Goal: Contribute content

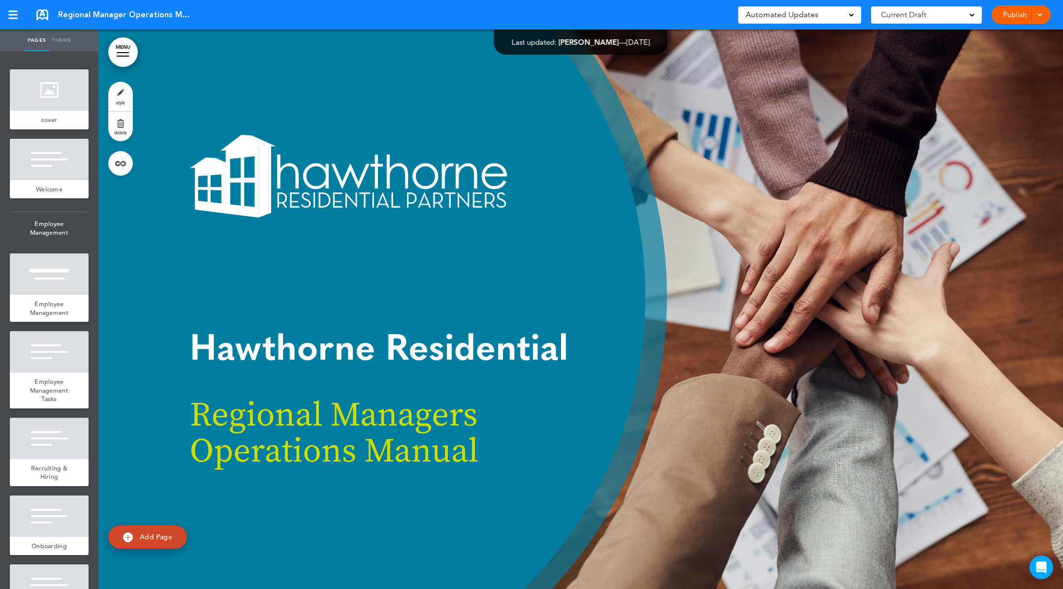
scroll to position [49207, 0]
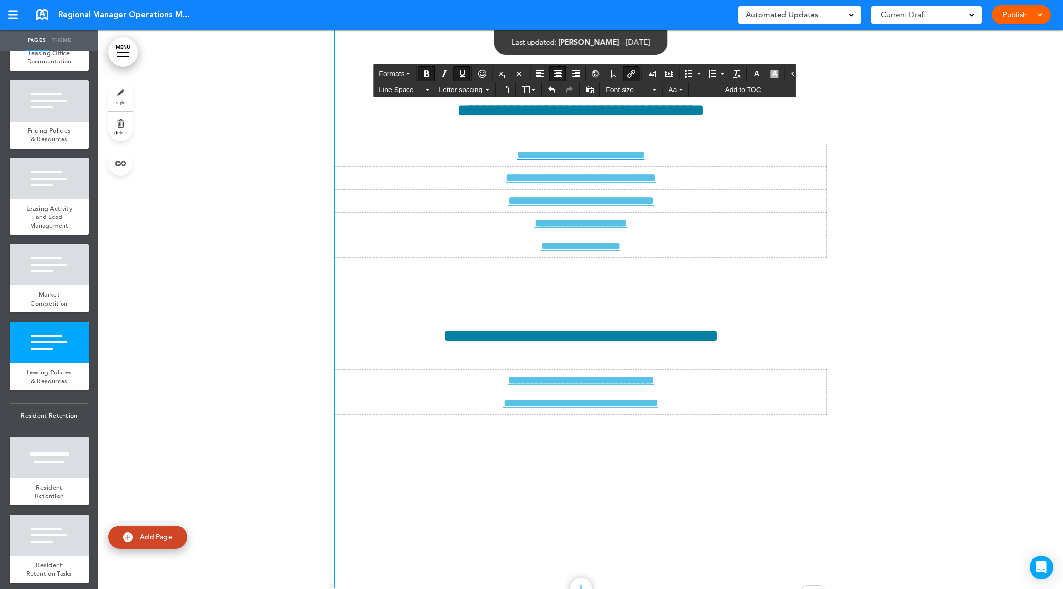
drag, startPoint x: 763, startPoint y: 410, endPoint x: 529, endPoint y: 413, distance: 234.4
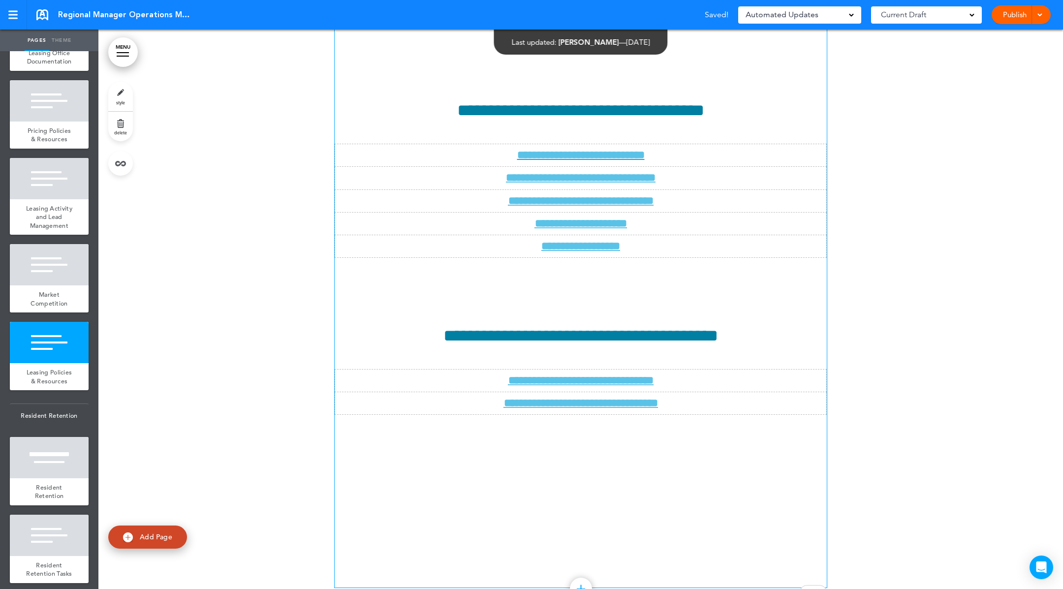
drag, startPoint x: 765, startPoint y: 408, endPoint x: 731, endPoint y: 410, distance: 34.0
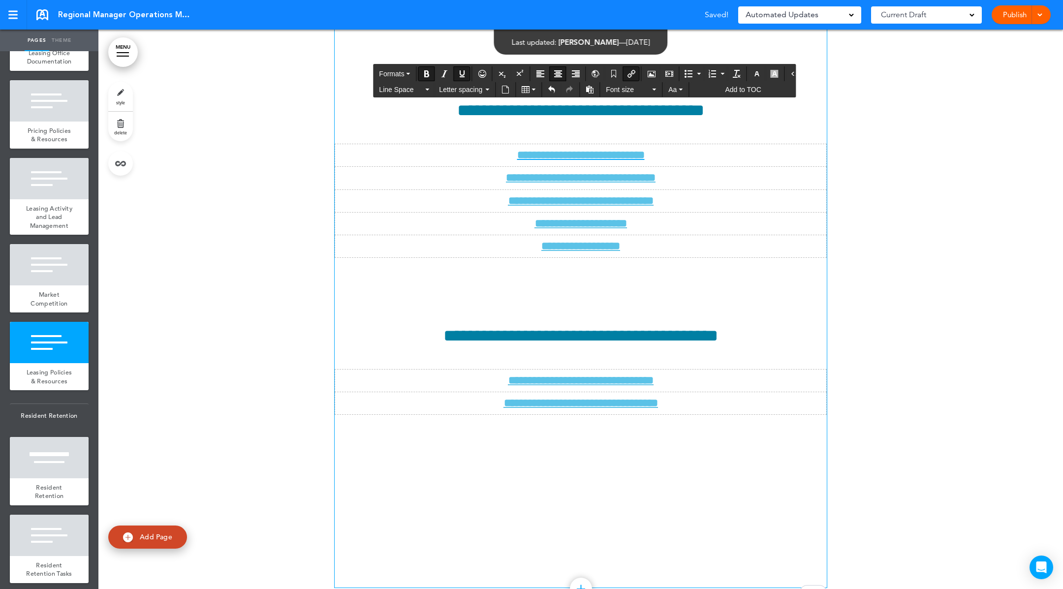
drag, startPoint x: 413, startPoint y: 410, endPoint x: 742, endPoint y: 408, distance: 328.9
click at [632, 72] on button "Insert/edit airmason link" at bounding box center [632, 74] width 16 height 14
type input "**********"
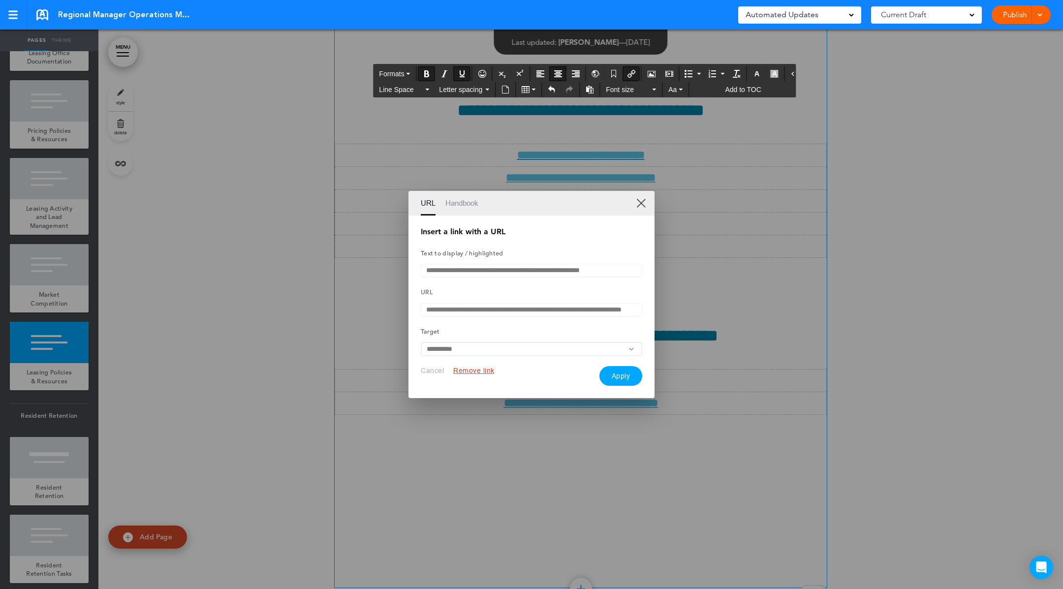
drag, startPoint x: 503, startPoint y: 309, endPoint x: 534, endPoint y: 314, distance: 31.3
click at [503, 310] on input "**********" at bounding box center [532, 309] width 222 height 13
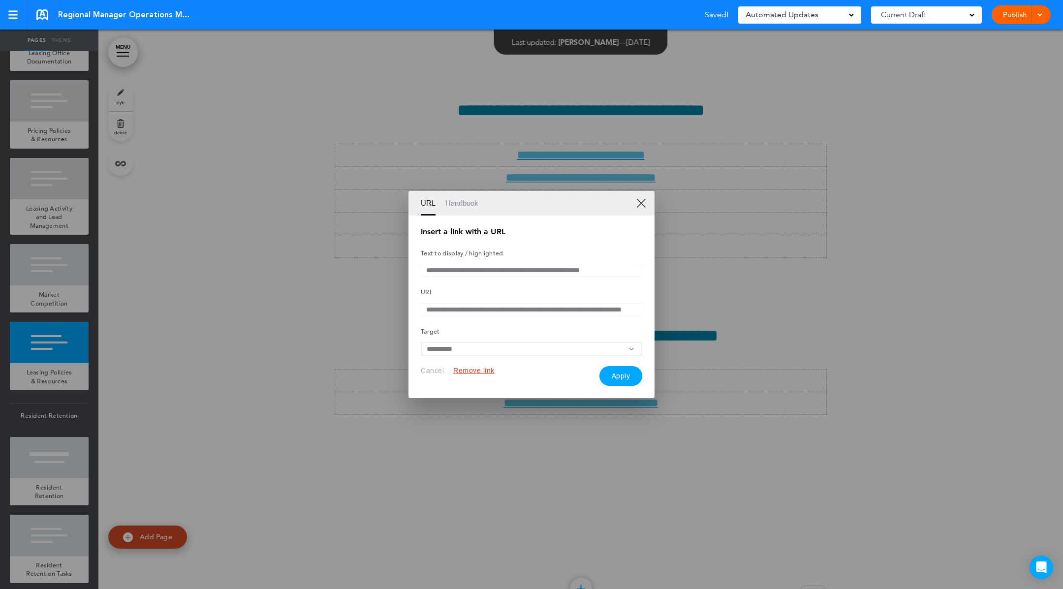
paste input "text"
type input "**********"
click at [622, 376] on button "Apply" at bounding box center [621, 378] width 43 height 20
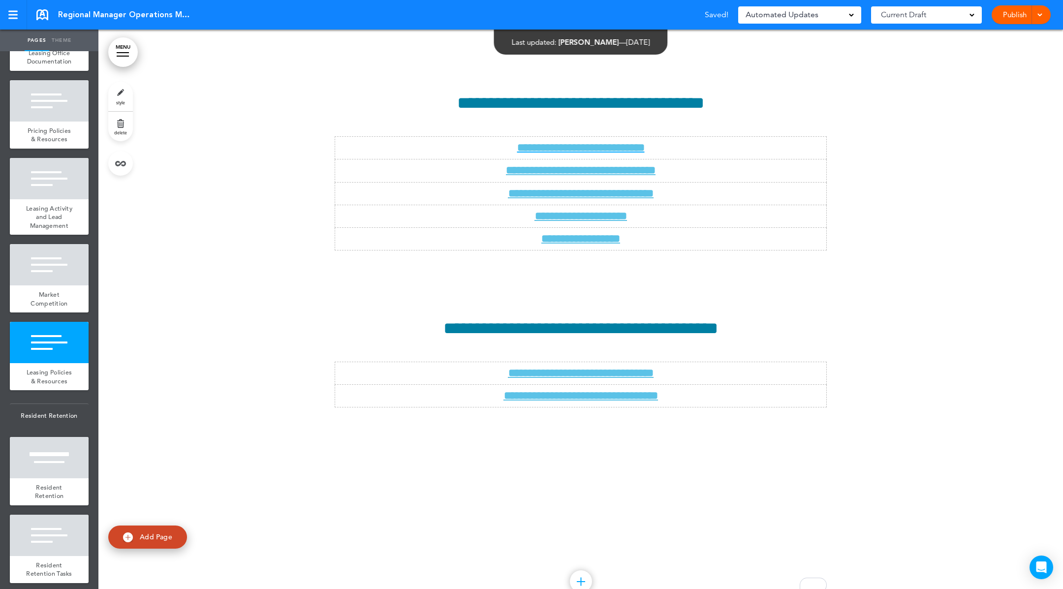
scroll to position [49213, 0]
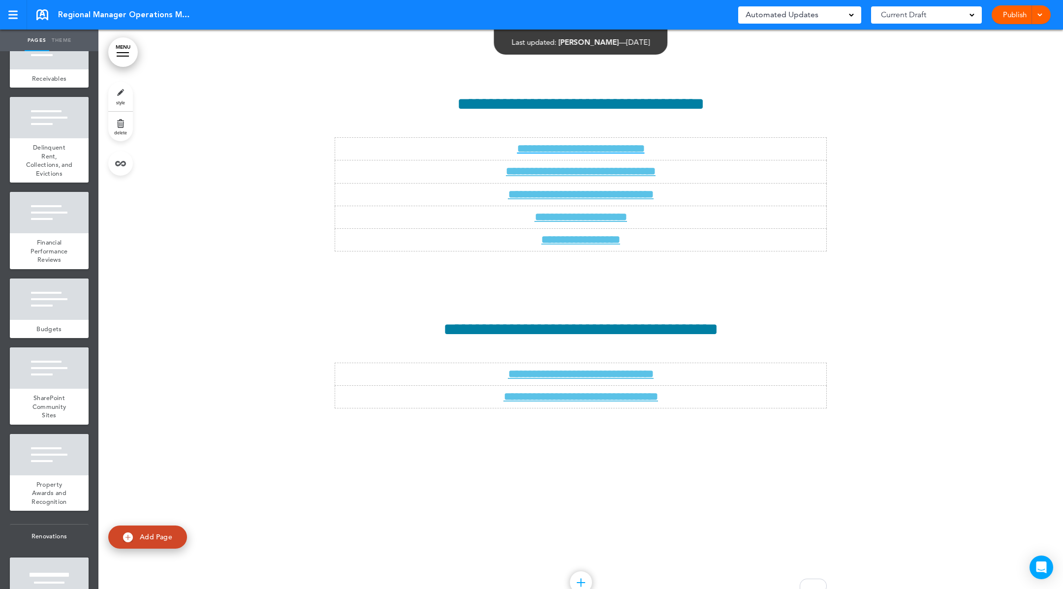
scroll to position [4722, 0]
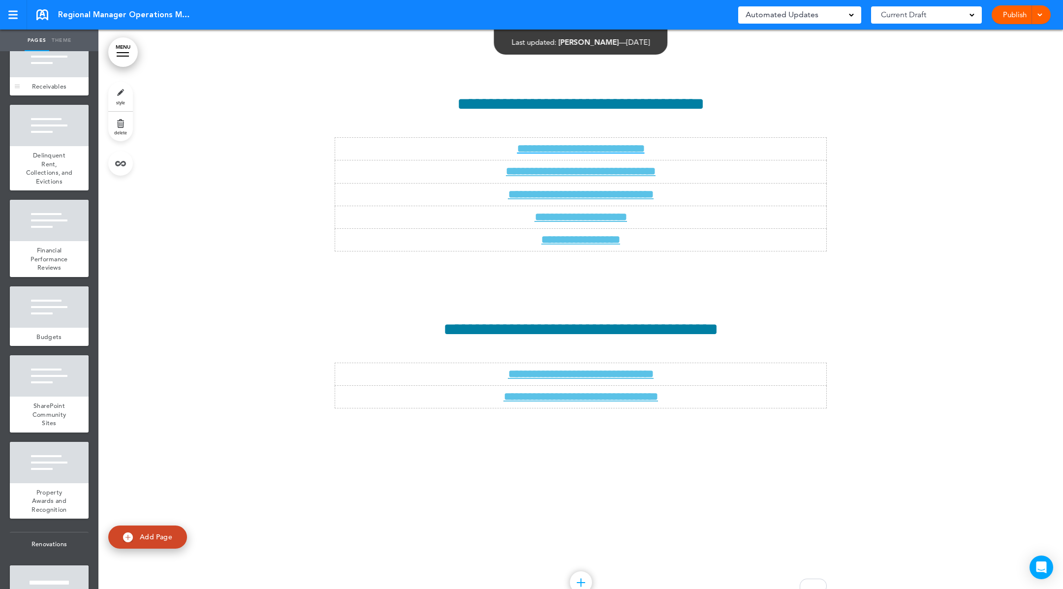
click at [44, 91] on span "Receivables" at bounding box center [49, 86] width 34 height 8
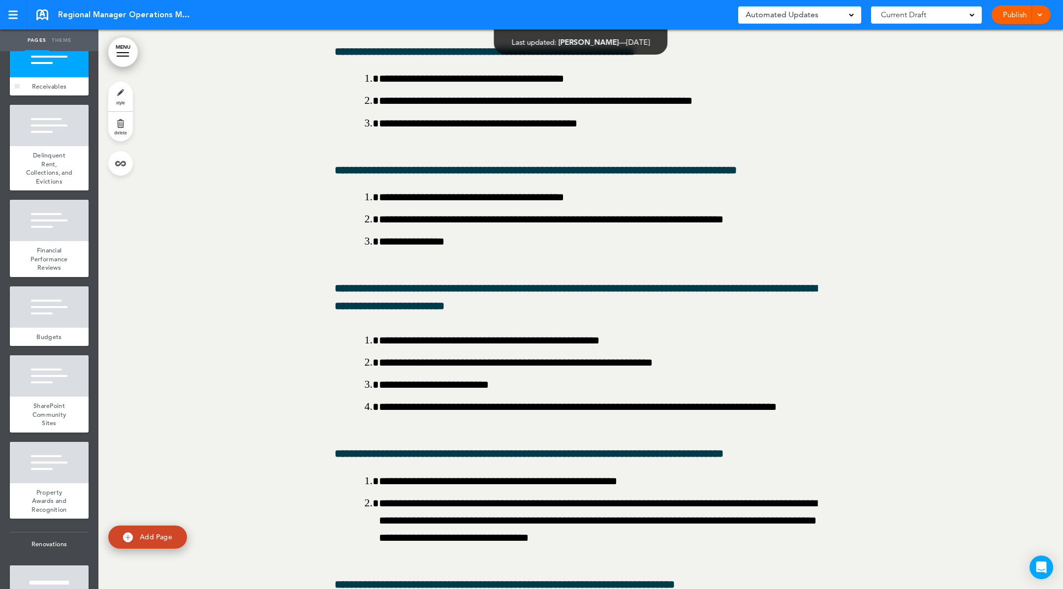
scroll to position [64045, 0]
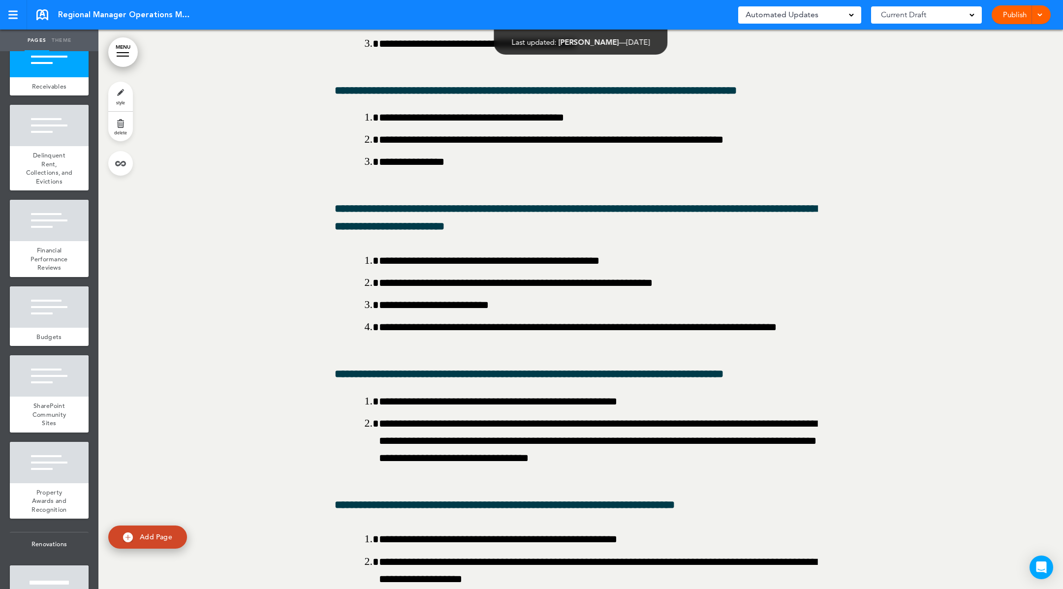
scroll to position [64128, 0]
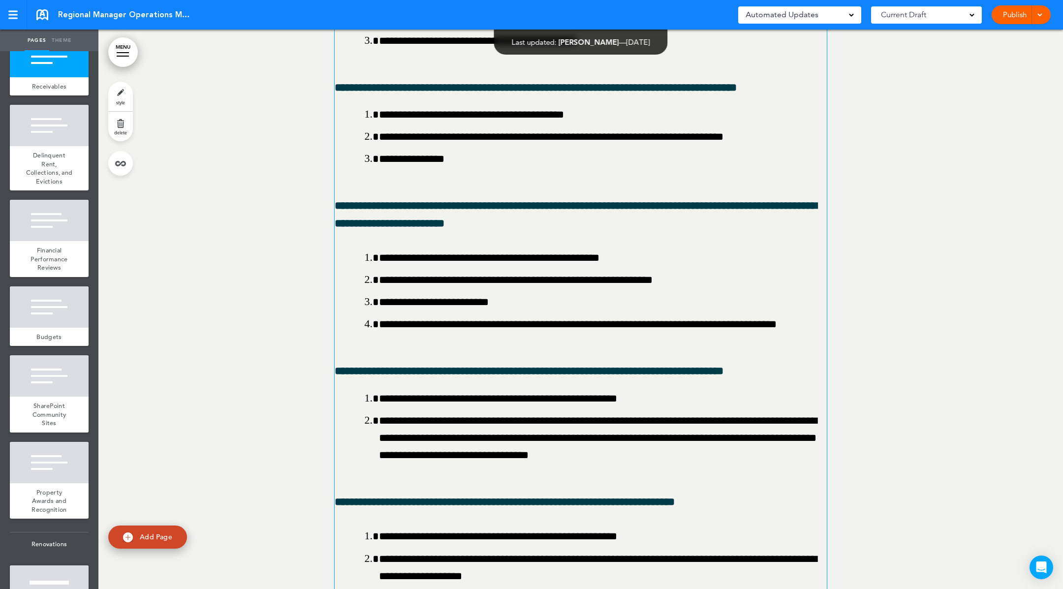
drag, startPoint x: 838, startPoint y: 194, endPoint x: 747, endPoint y: 155, distance: 99.2
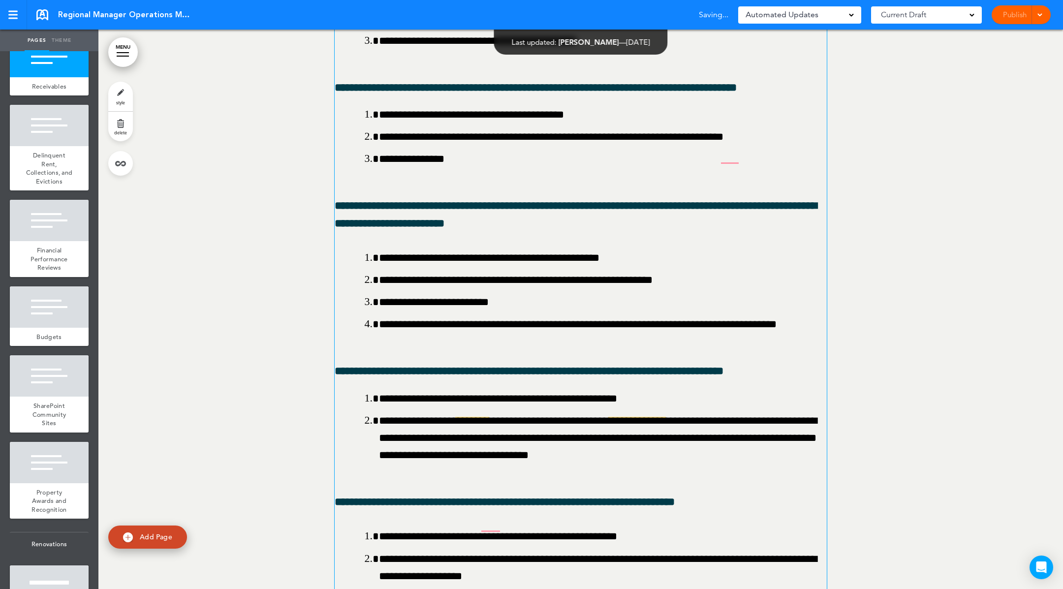
drag, startPoint x: 871, startPoint y: 160, endPoint x: 772, endPoint y: 191, distance: 103.6
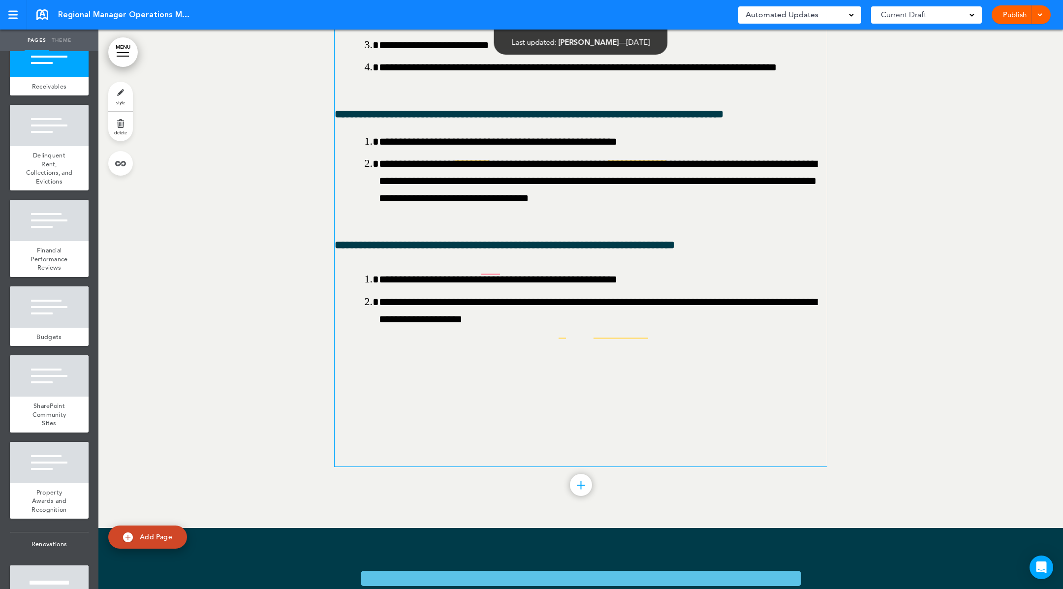
drag, startPoint x: 444, startPoint y: 154, endPoint x: 555, endPoint y: 152, distance: 111.3
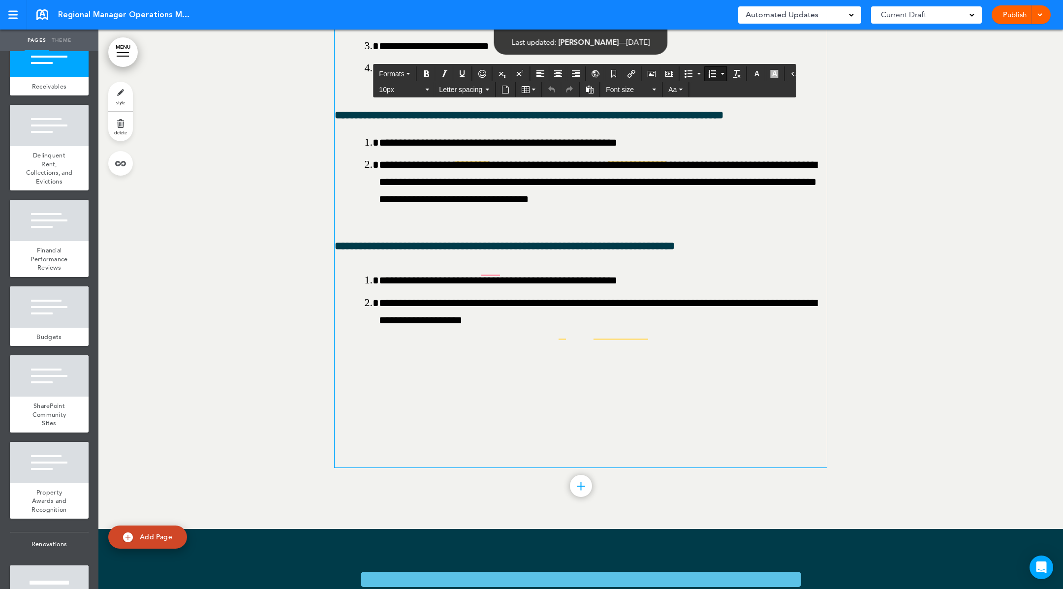
drag, startPoint x: 575, startPoint y: 151, endPoint x: 591, endPoint y: 150, distance: 15.8
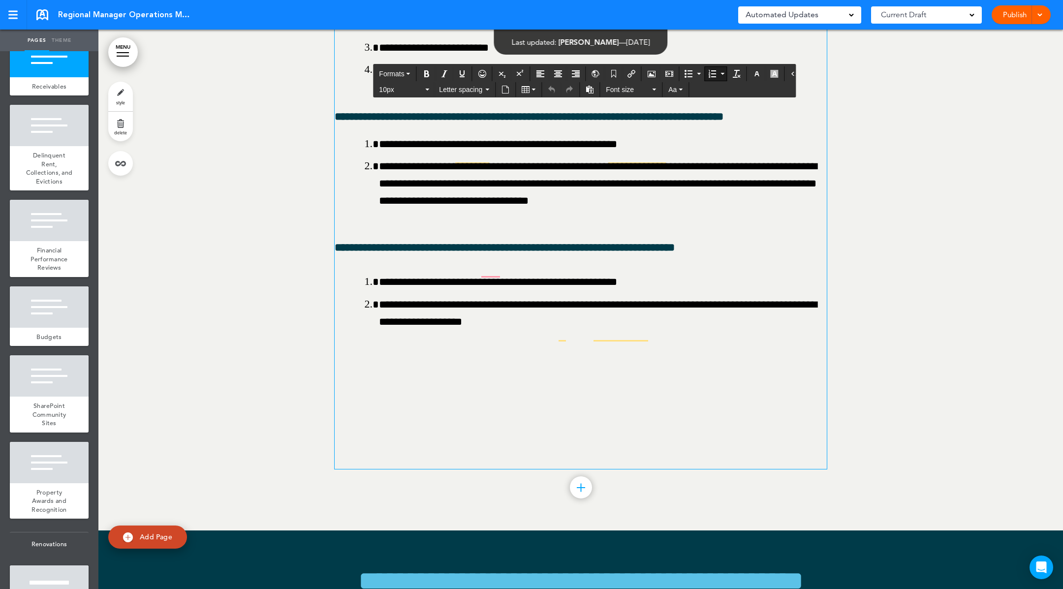
drag, startPoint x: 766, startPoint y: 166, endPoint x: 726, endPoint y: 160, distance: 40.3
drag, startPoint x: 548, startPoint y: 155, endPoint x: 616, endPoint y: 155, distance: 68.4
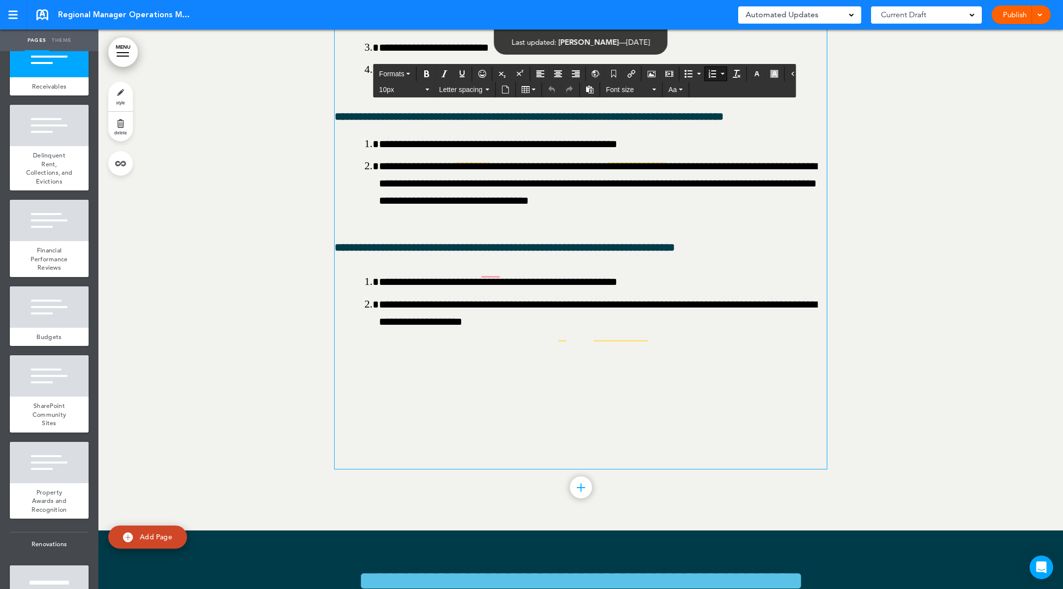
drag, startPoint x: 628, startPoint y: 169, endPoint x: 623, endPoint y: 172, distance: 6.2
drag, startPoint x: 579, startPoint y: 142, endPoint x: 592, endPoint y: 141, distance: 13.4
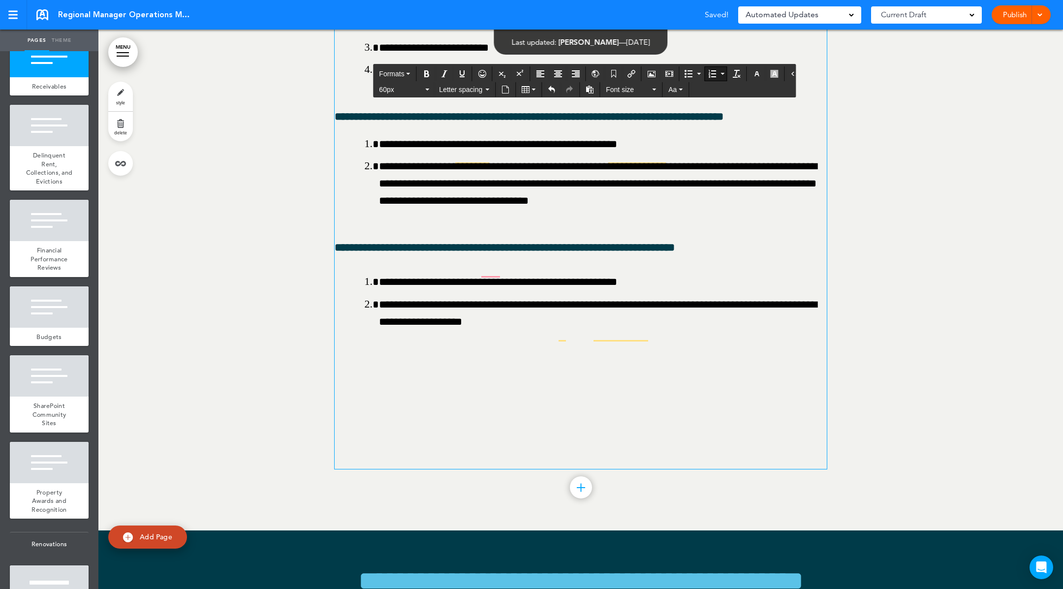
drag, startPoint x: 566, startPoint y: 193, endPoint x: 741, endPoint y: 202, distance: 175.5
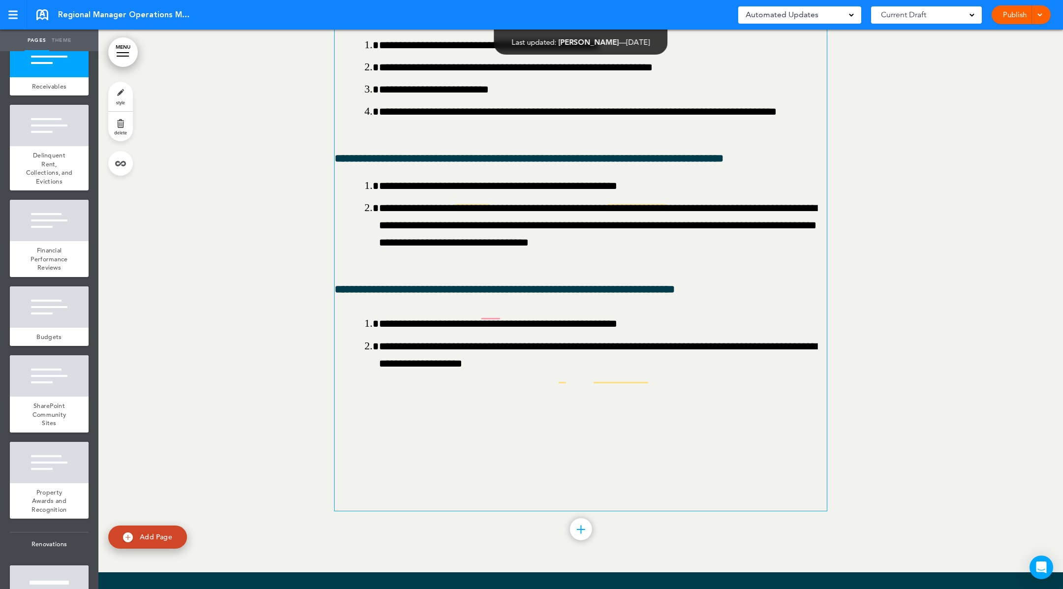
scroll to position [64339, 0]
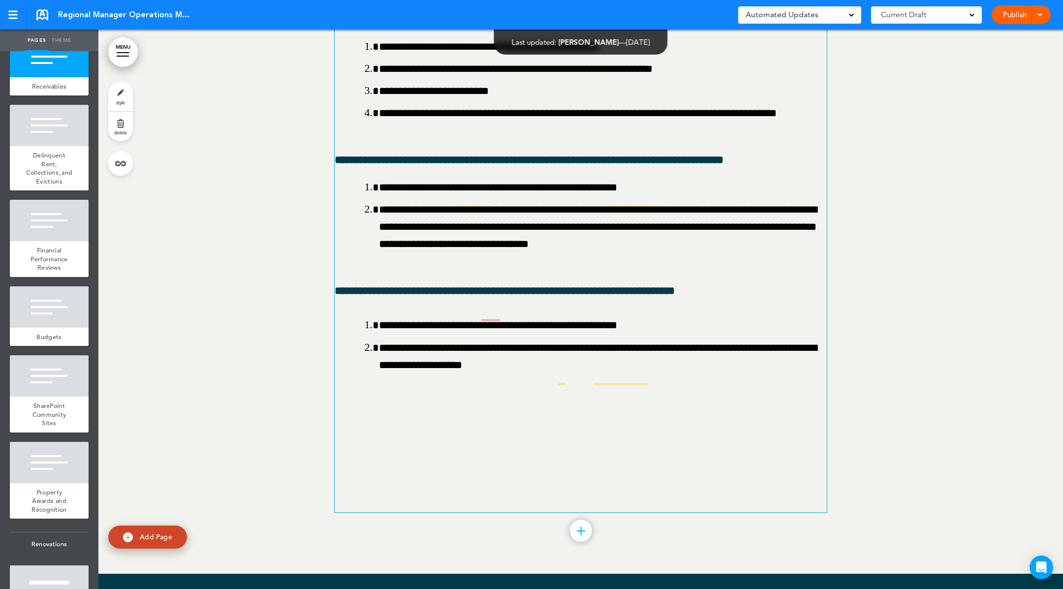
drag, startPoint x: 437, startPoint y: 162, endPoint x: 603, endPoint y: 163, distance: 165.9
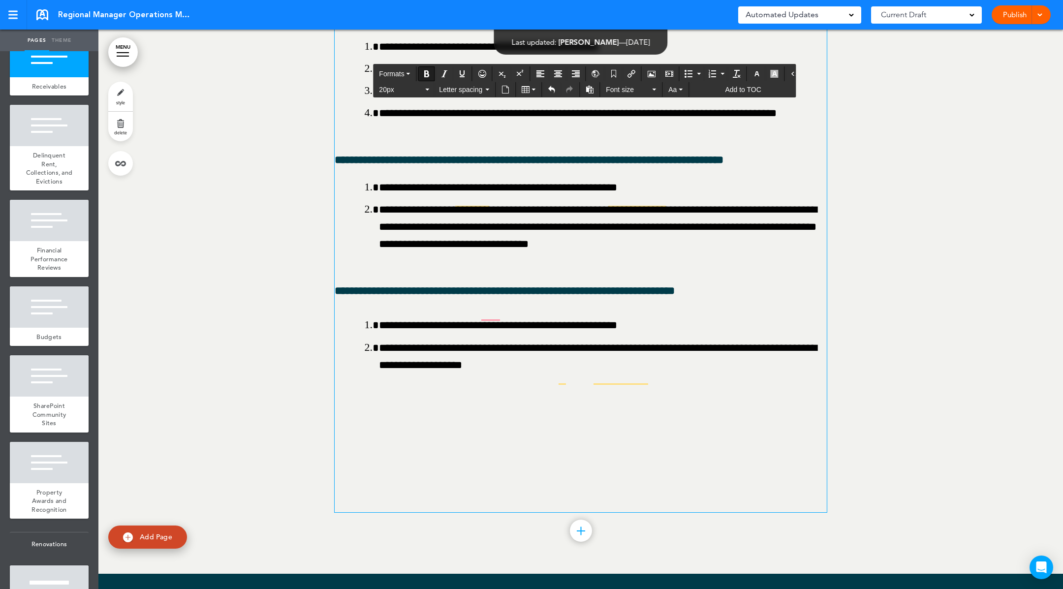
drag, startPoint x: 642, startPoint y: 163, endPoint x: 657, endPoint y: 163, distance: 14.8
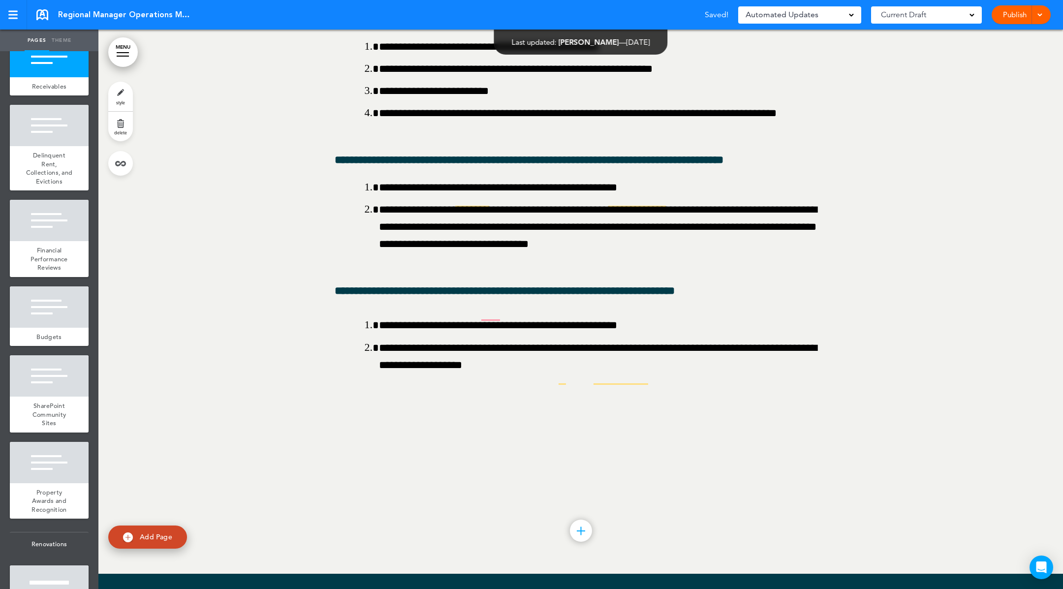
drag, startPoint x: 909, startPoint y: 180, endPoint x: 896, endPoint y: 179, distance: 13.3
click at [1009, 16] on link "Publish" at bounding box center [1014, 14] width 31 height 19
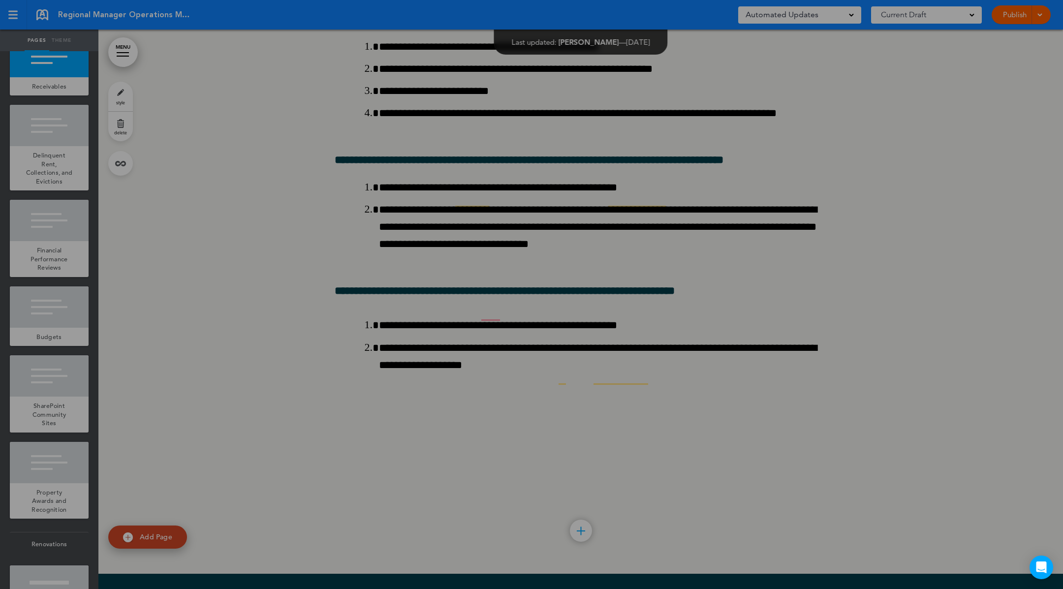
scroll to position [0, 0]
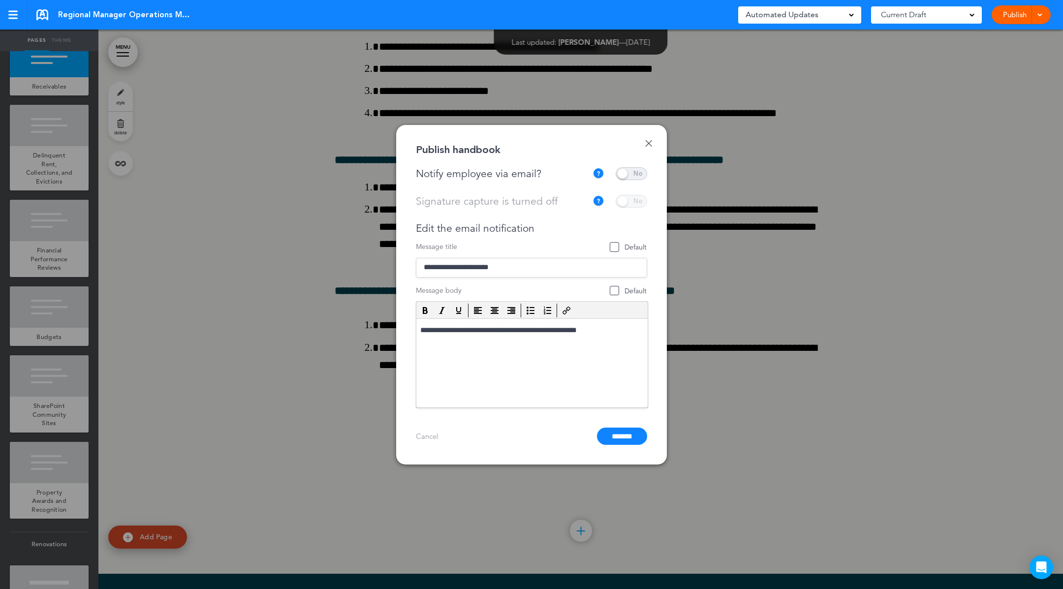
click at [635, 177] on span at bounding box center [632, 173] width 32 height 13
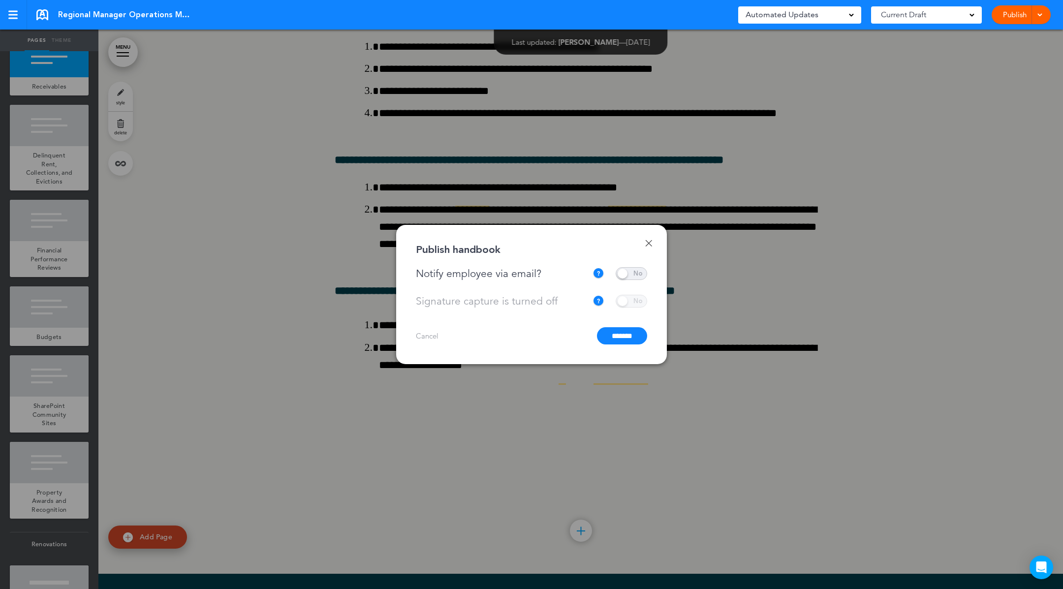
click at [621, 336] on input "*******" at bounding box center [622, 335] width 50 height 17
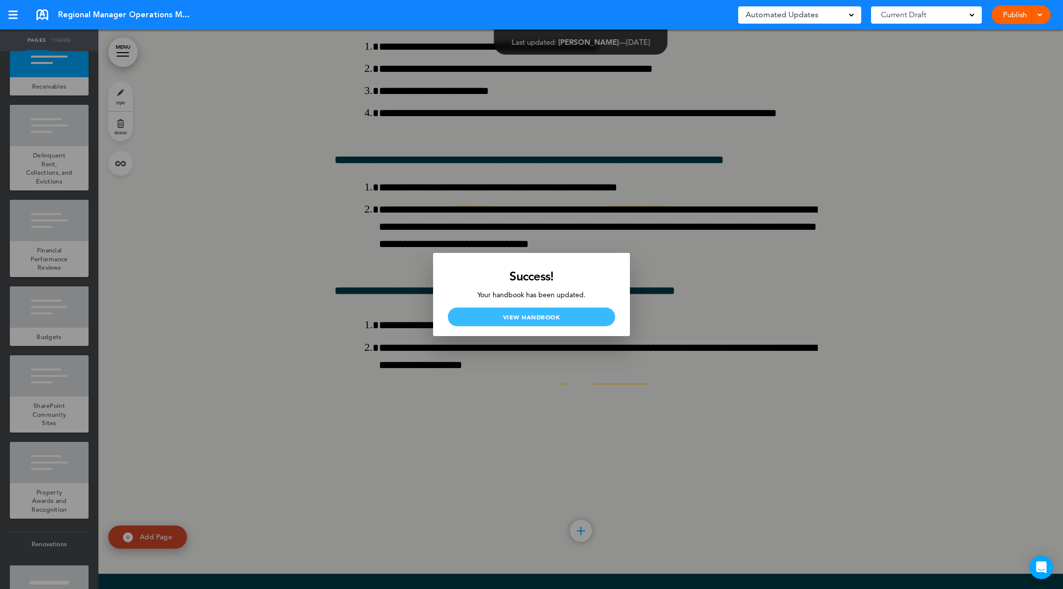
click at [530, 317] on link "View Handbook" at bounding box center [531, 317] width 167 height 19
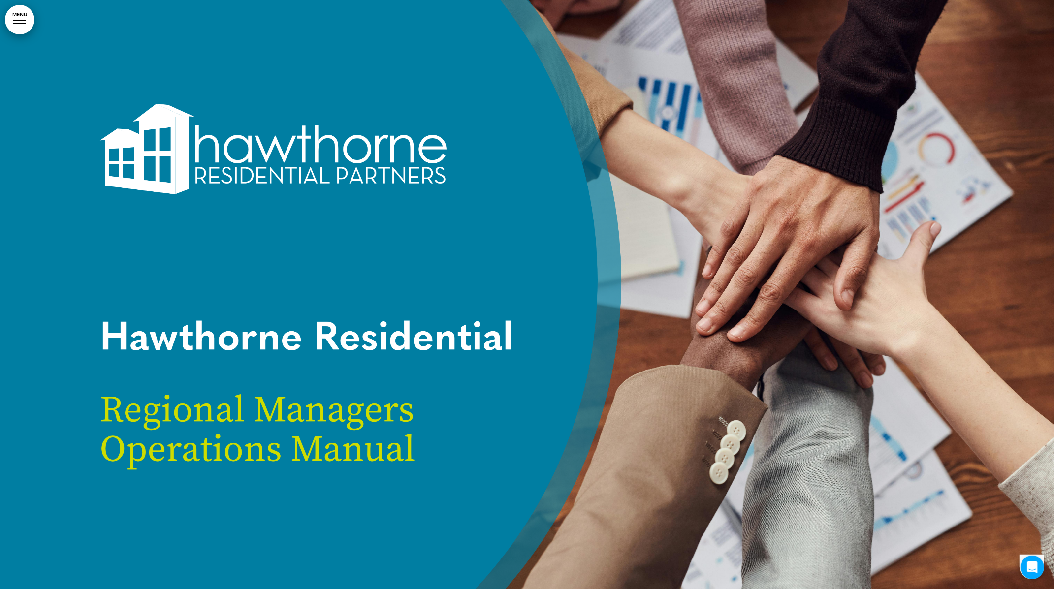
click at [24, 21] on link "MENU" at bounding box center [20, 20] width 30 height 30
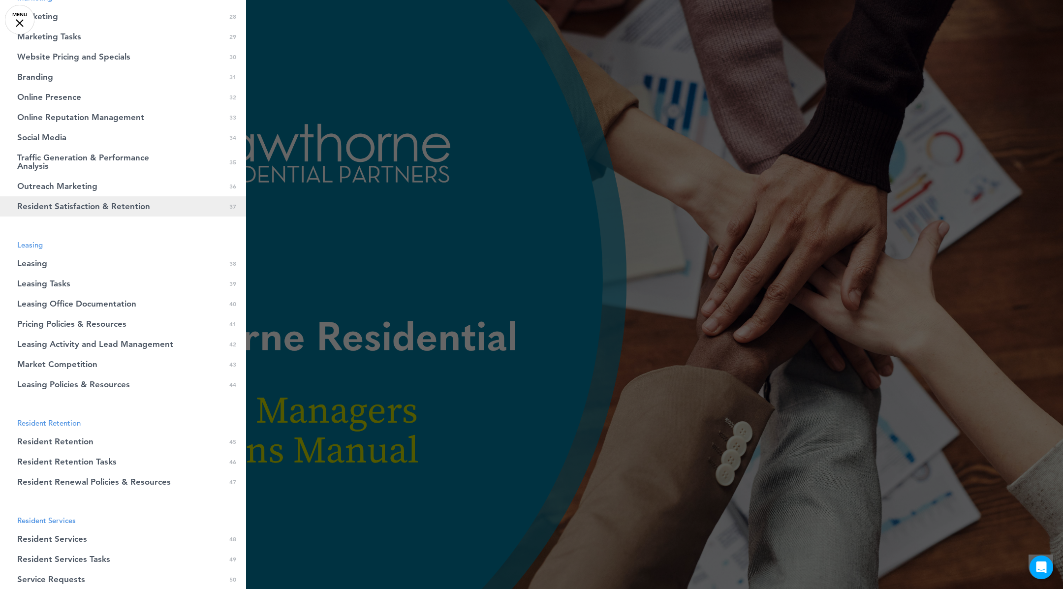
scroll to position [717, 0]
click at [116, 381] on span "Leasing Policies & Resources" at bounding box center [73, 383] width 113 height 8
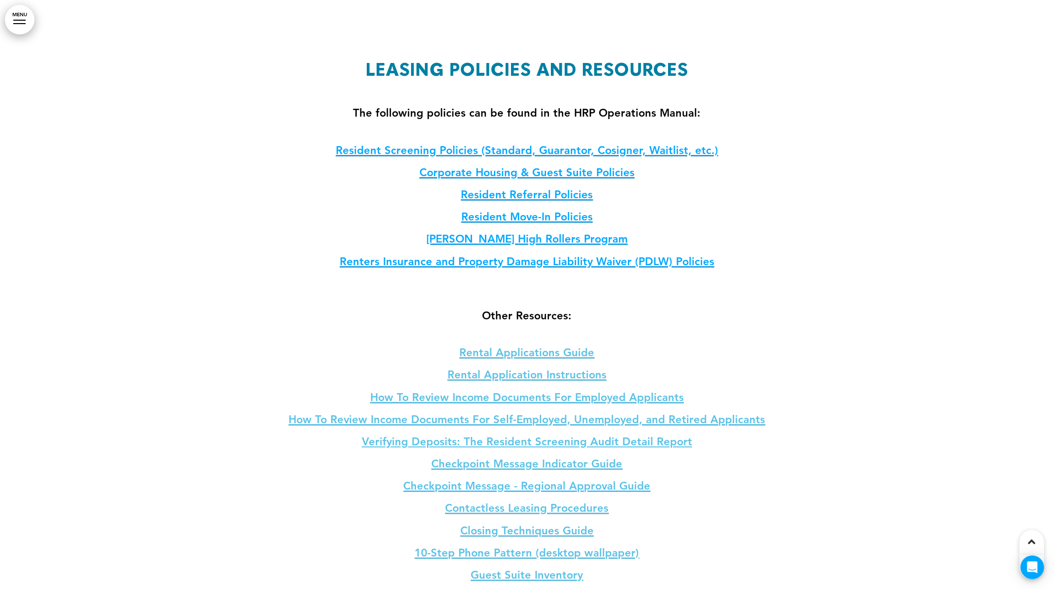
scroll to position [48955, 0]
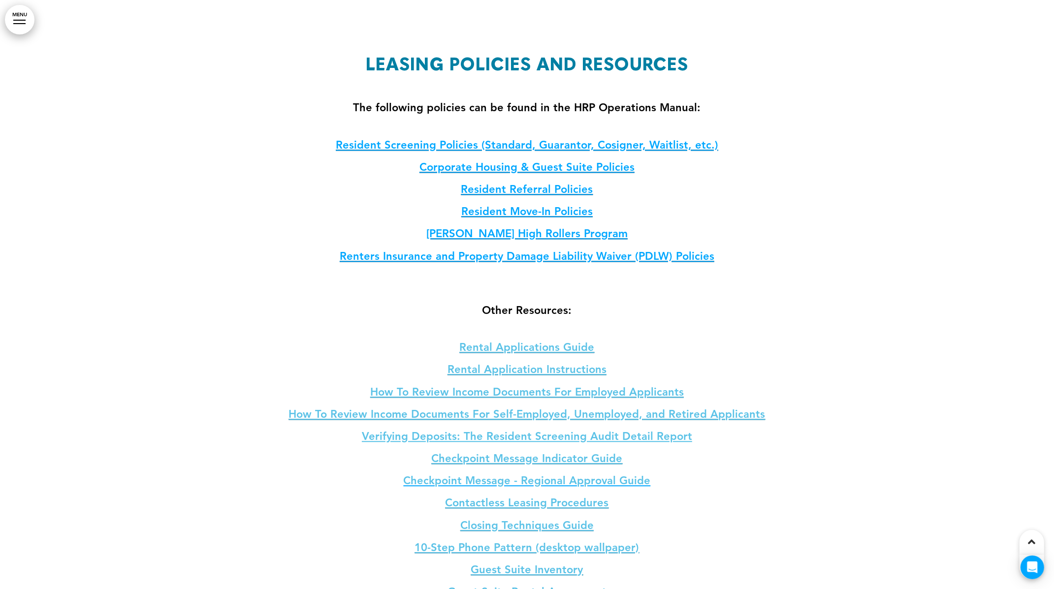
click at [435, 430] on link "﻿Verifying Deposits: The Resident Screening Audit Detail Report" at bounding box center [527, 436] width 330 height 13
